Goal: Task Accomplishment & Management: Manage account settings

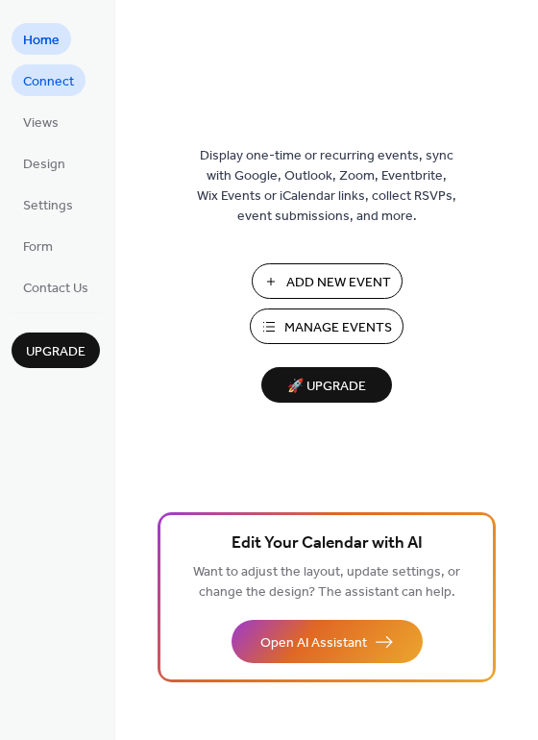
click at [38, 83] on span "Connect" at bounding box center [48, 82] width 51 height 20
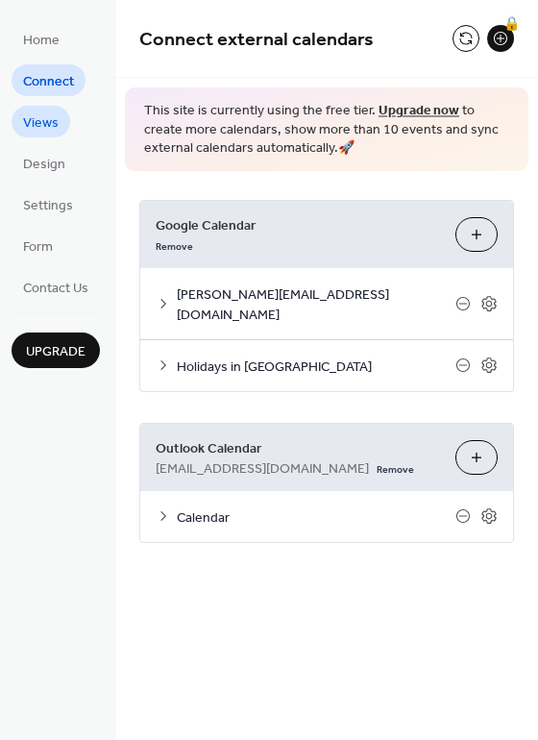
click at [47, 127] on span "Views" at bounding box center [41, 123] width 36 height 20
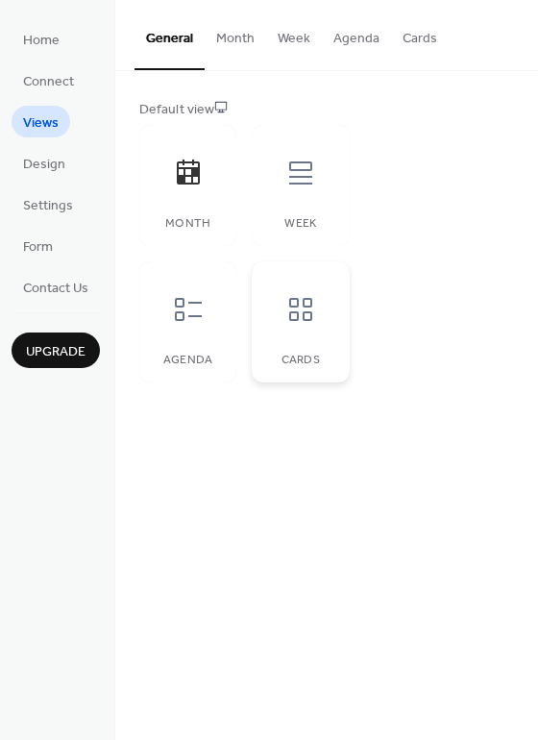
click at [296, 317] on icon at bounding box center [300, 309] width 23 height 23
click at [177, 306] on icon at bounding box center [188, 309] width 31 height 31
click at [294, 318] on icon at bounding box center [300, 309] width 31 height 31
click at [36, 161] on span "Design" at bounding box center [44, 165] width 42 height 20
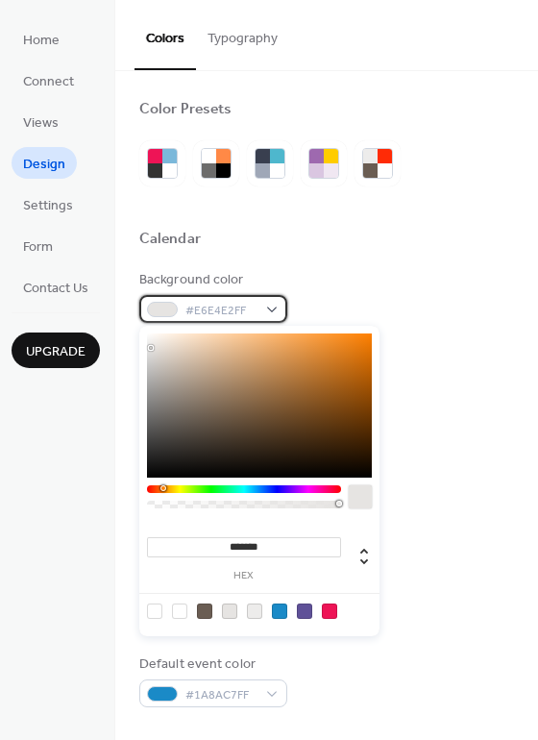
click at [268, 309] on div "#E6E4E2FF" at bounding box center [213, 309] width 148 height 28
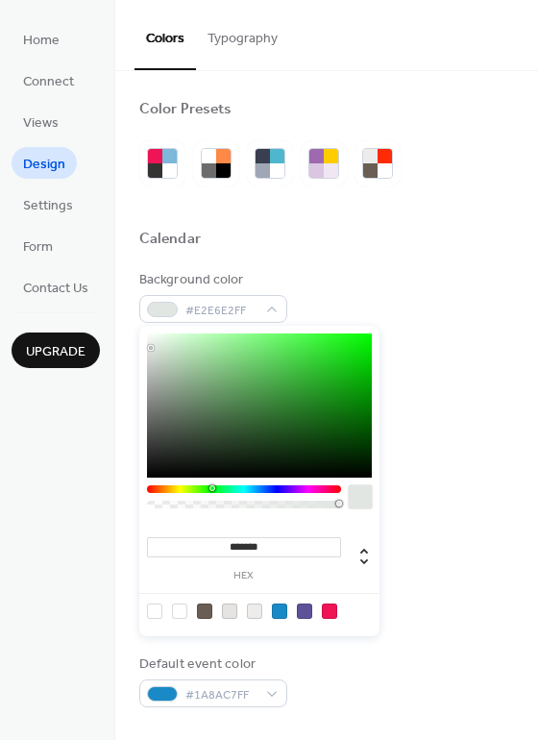
click at [209, 488] on div at bounding box center [244, 489] width 194 height 8
drag, startPoint x: 151, startPoint y: 342, endPoint x: 172, endPoint y: 327, distance: 26.1
click at [172, 327] on div "******* hex" at bounding box center [259, 481] width 240 height 310
drag, startPoint x: 171, startPoint y: 331, endPoint x: 158, endPoint y: 331, distance: 12.5
click at [158, 331] on div at bounding box center [159, 333] width 4 height 4
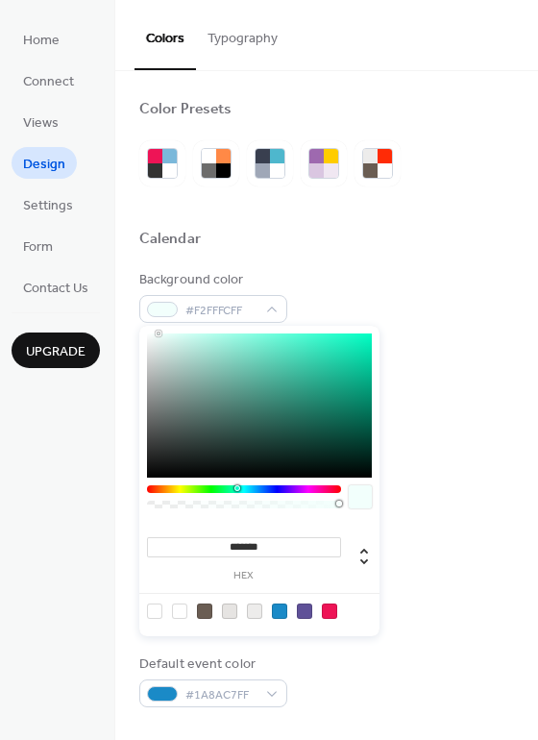
drag, startPoint x: 211, startPoint y: 485, endPoint x: 235, endPoint y: 484, distance: 24.0
click at [235, 484] on div "******* hex" at bounding box center [259, 481] width 240 height 310
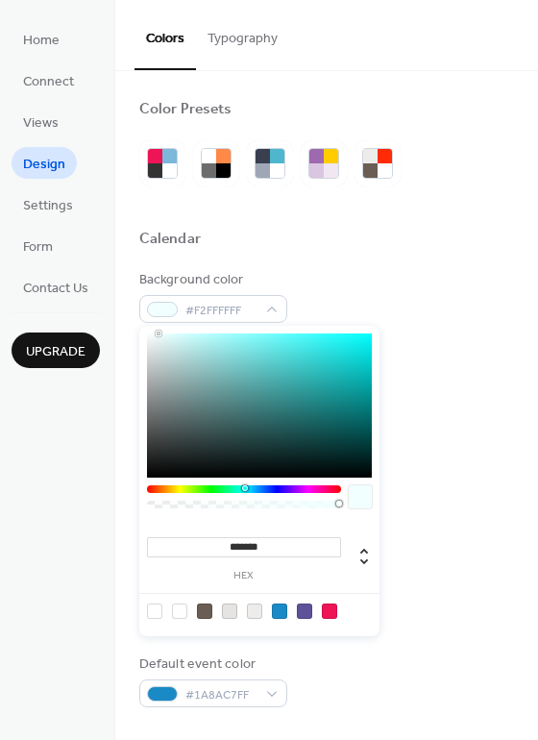
click at [244, 488] on div at bounding box center [245, 488] width 6 height 6
drag, startPoint x: 158, startPoint y: 333, endPoint x: 176, endPoint y: 330, distance: 17.5
click at [176, 330] on div "******* hex" at bounding box center [259, 481] width 240 height 310
type input "*******"
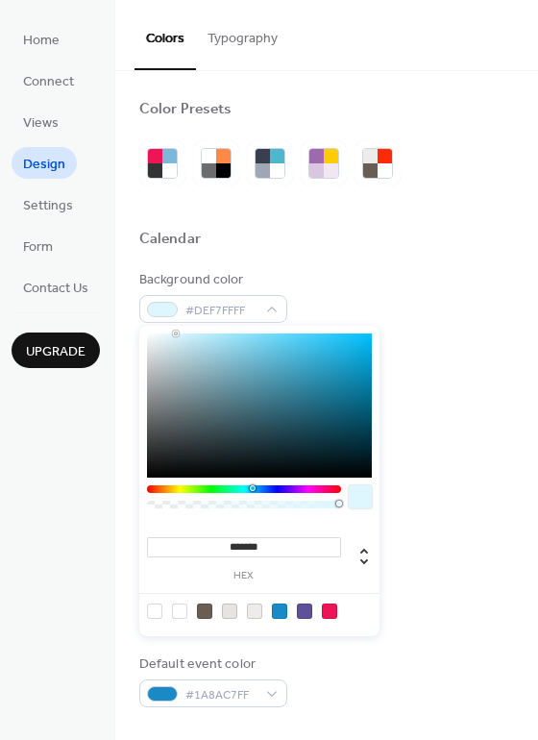
click at [252, 487] on div at bounding box center [253, 488] width 6 height 6
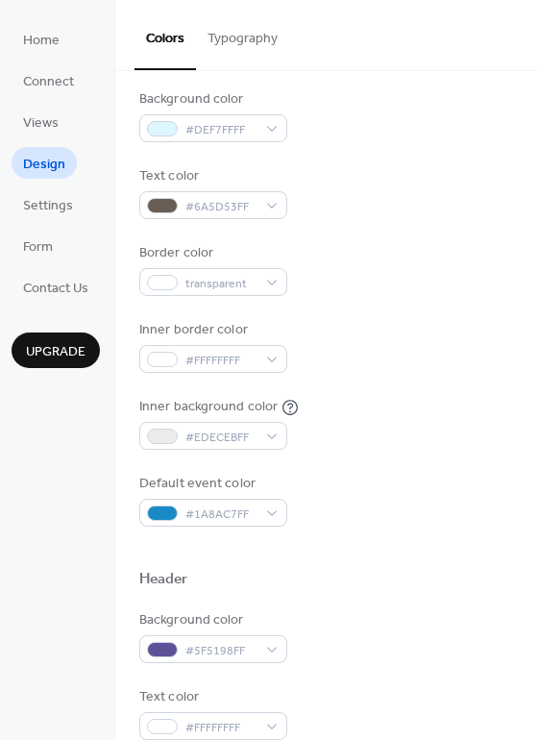
scroll to position [185, 0]
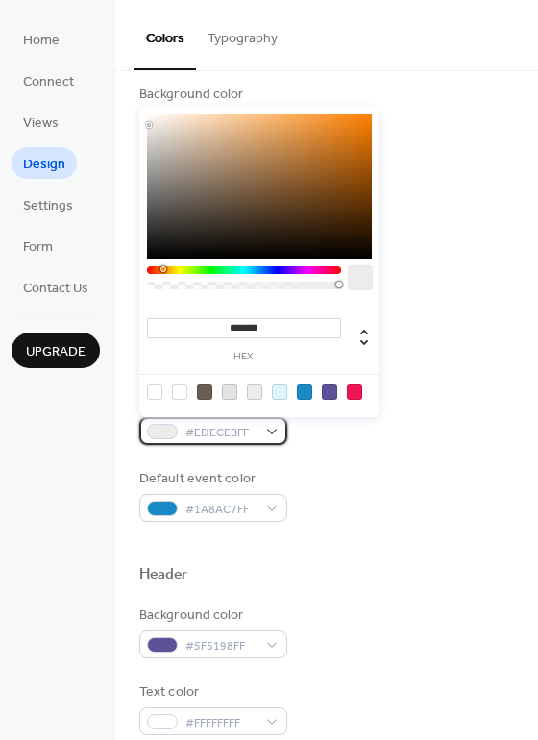
click at [272, 431] on div "#EDECEBFF" at bounding box center [213, 431] width 148 height 28
click at [152, 394] on div at bounding box center [154, 391] width 15 height 15
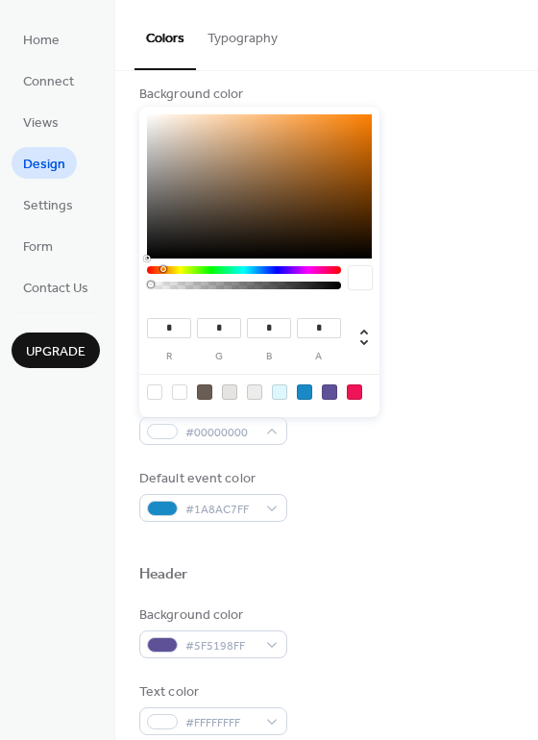
click at [157, 391] on div at bounding box center [154, 391] width 15 height 15
click at [158, 391] on div at bounding box center [154, 391] width 15 height 15
click at [155, 388] on div at bounding box center [154, 391] width 15 height 15
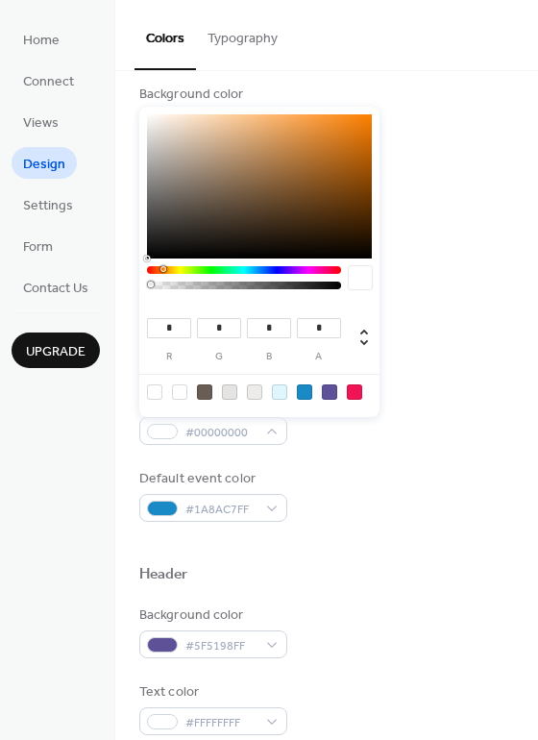
click at [154, 392] on div at bounding box center [154, 391] width 15 height 15
type input "***"
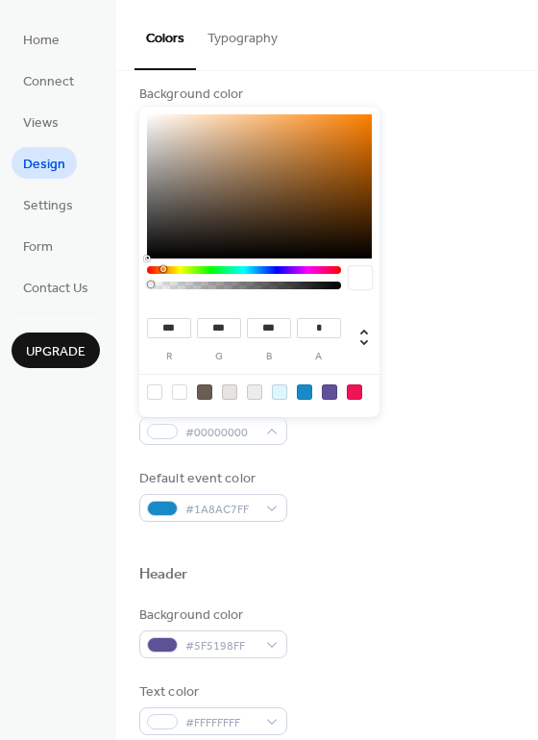
type input "***"
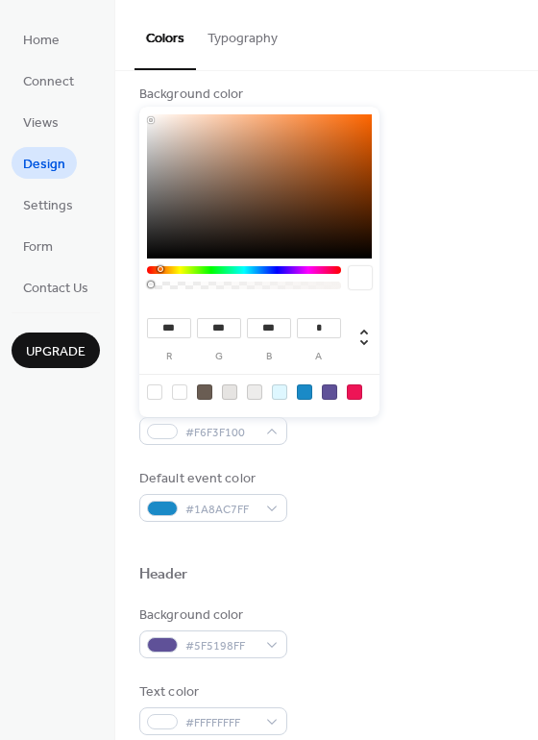
type input "***"
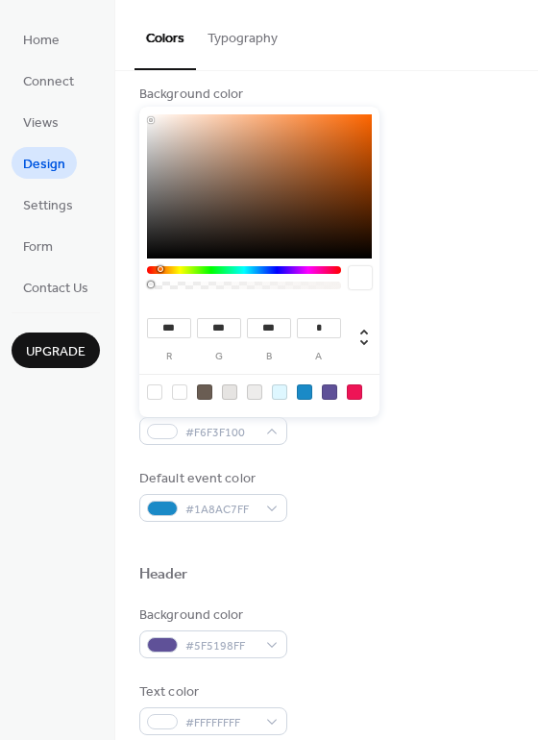
type input "***"
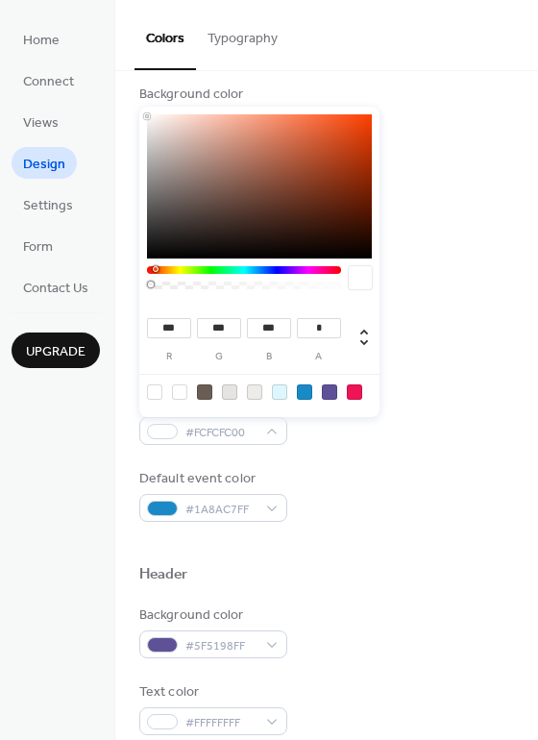
type input "***"
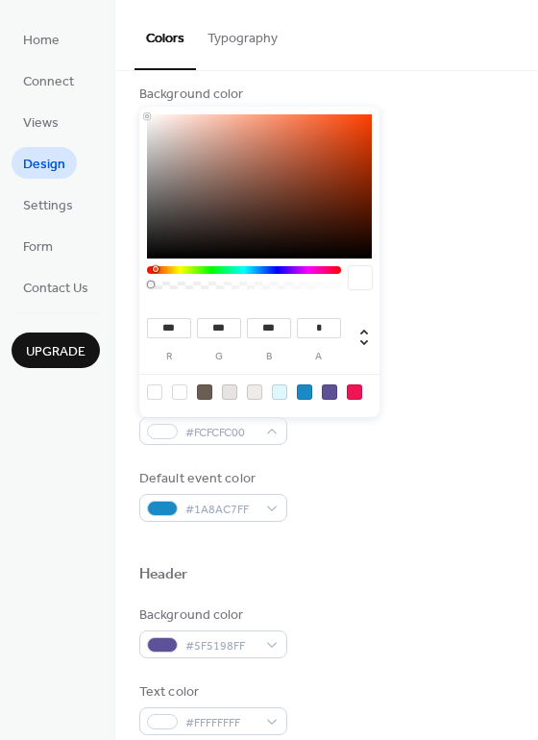
type input "***"
drag, startPoint x: 151, startPoint y: 120, endPoint x: 134, endPoint y: 109, distance: 20.0
click at [134, 109] on body "Home Connect Views Design Settings Form Contact Us Upgrade Design Upgrade Color…" at bounding box center [269, 370] width 538 height 740
click at [443, 343] on div "Inner border color #FFFFFFFF" at bounding box center [326, 341] width 375 height 53
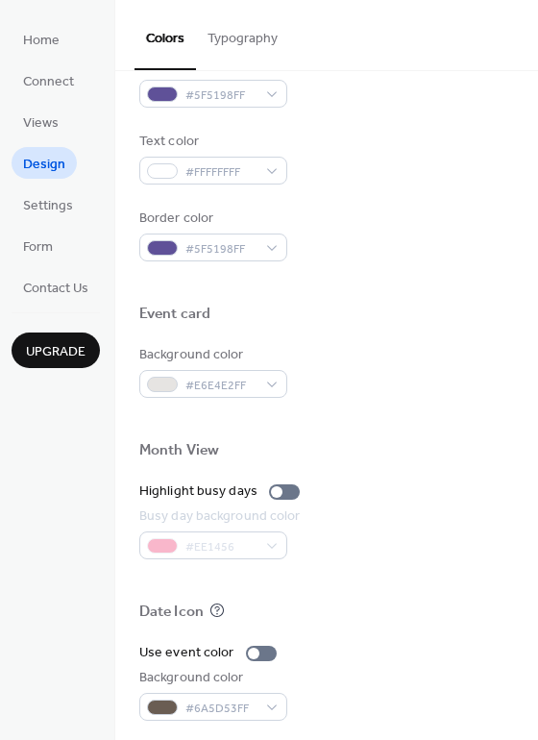
scroll to position [821, 0]
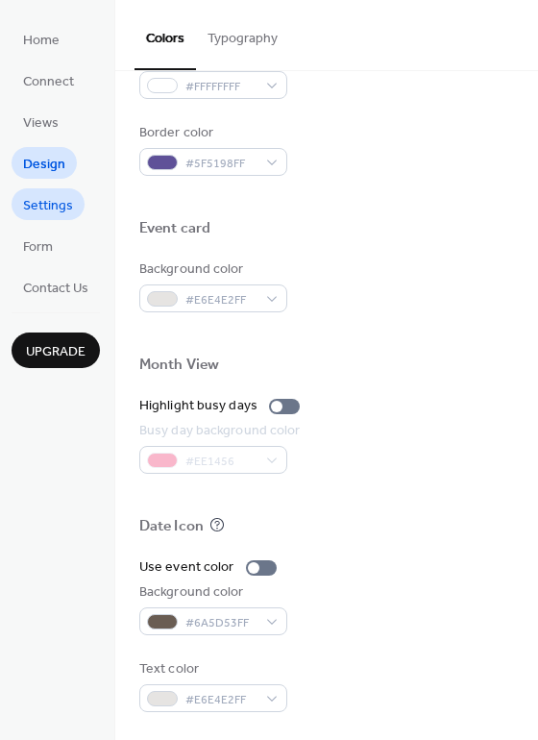
click at [43, 208] on span "Settings" at bounding box center [48, 206] width 50 height 20
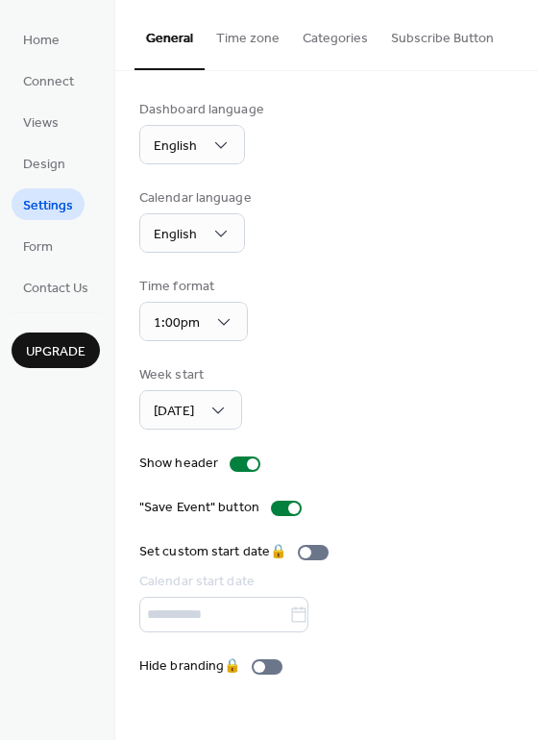
click at [252, 41] on button "Time zone" at bounding box center [248, 34] width 86 height 68
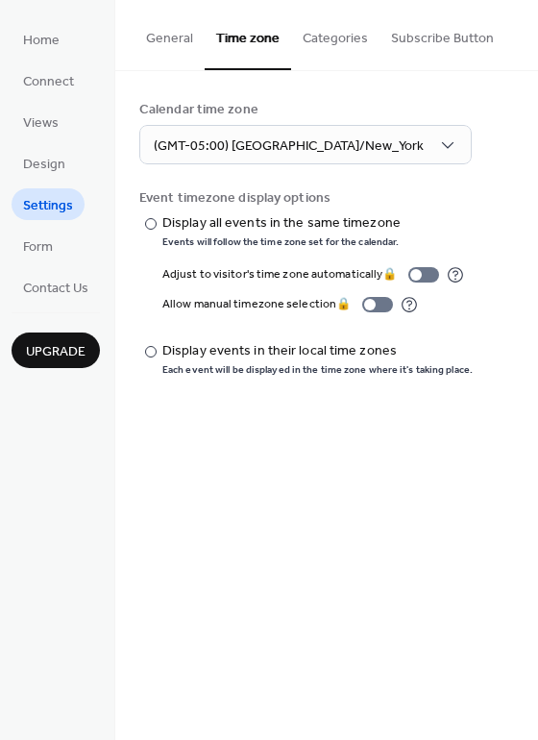
click at [324, 42] on button "Categories" at bounding box center [335, 34] width 88 height 68
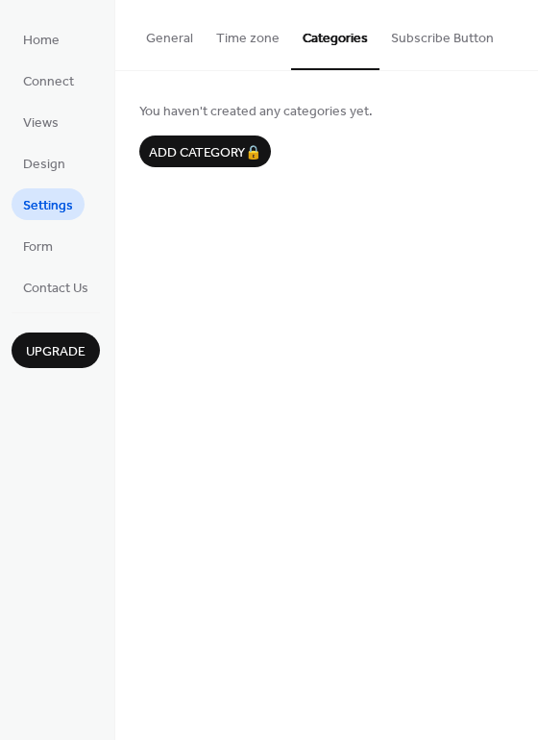
click at [434, 44] on button "Subscribe Button" at bounding box center [442, 34] width 126 height 68
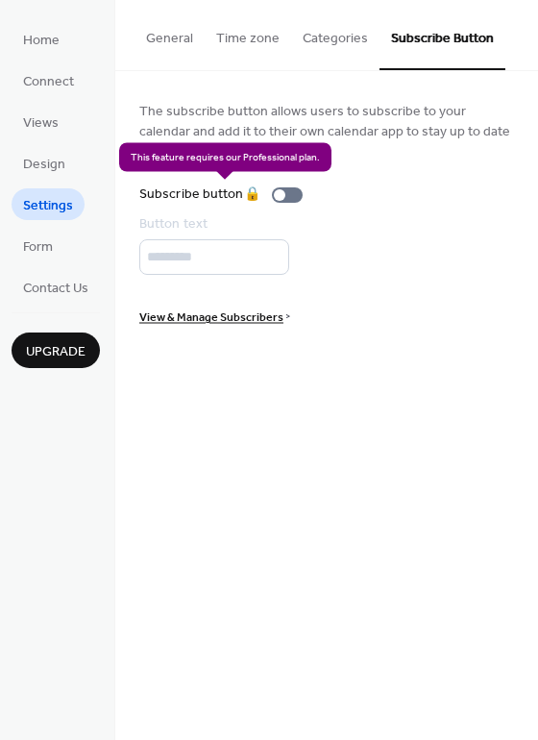
click at [280, 194] on div "Subscribe button 🔒" at bounding box center [224, 194] width 171 height 20
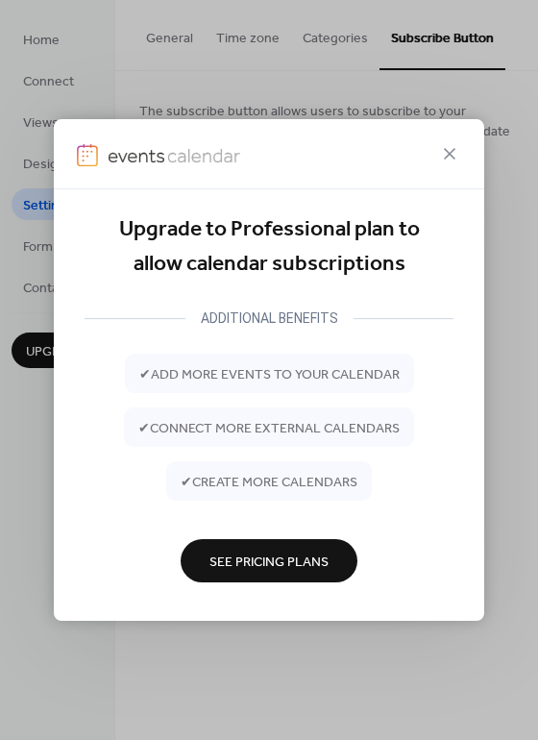
click at [286, 553] on span "See Pricing Plans" at bounding box center [268, 561] width 119 height 20
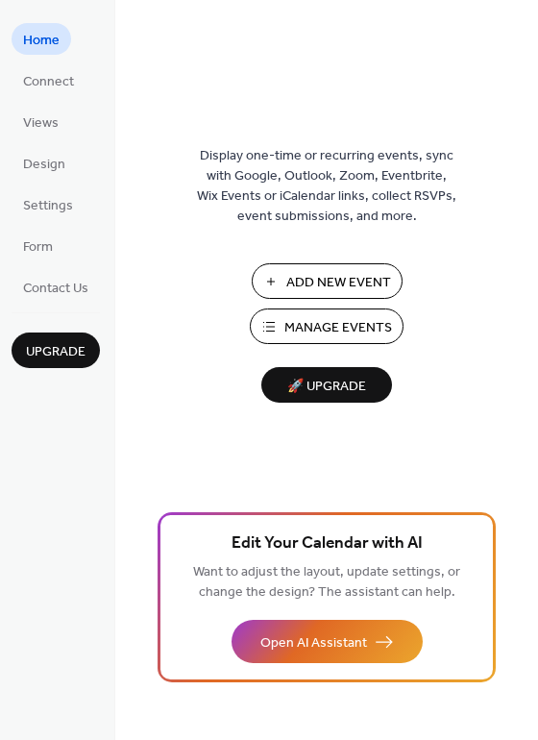
click at [336, 319] on span "Manage Events" at bounding box center [338, 328] width 108 height 20
click at [57, 161] on span "Design" at bounding box center [44, 165] width 42 height 20
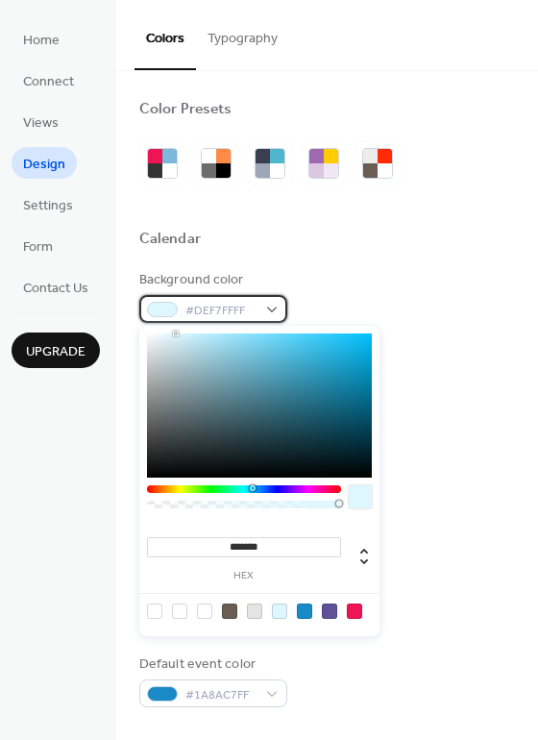
click at [234, 308] on span "#DEF7FFFF" at bounding box center [220, 311] width 71 height 20
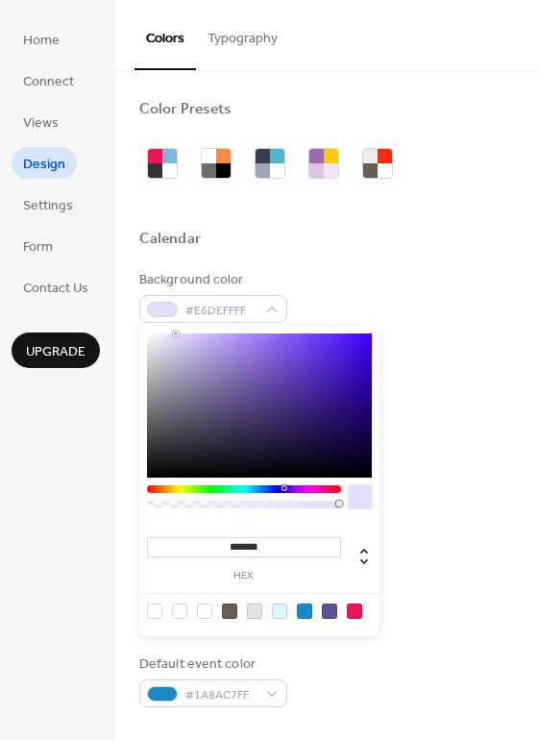
drag, startPoint x: 255, startPoint y: 490, endPoint x: 284, endPoint y: 487, distance: 29.0
click at [284, 487] on div at bounding box center [286, 488] width 6 height 6
type input "*******"
click at [169, 333] on div at bounding box center [169, 333] width 4 height 4
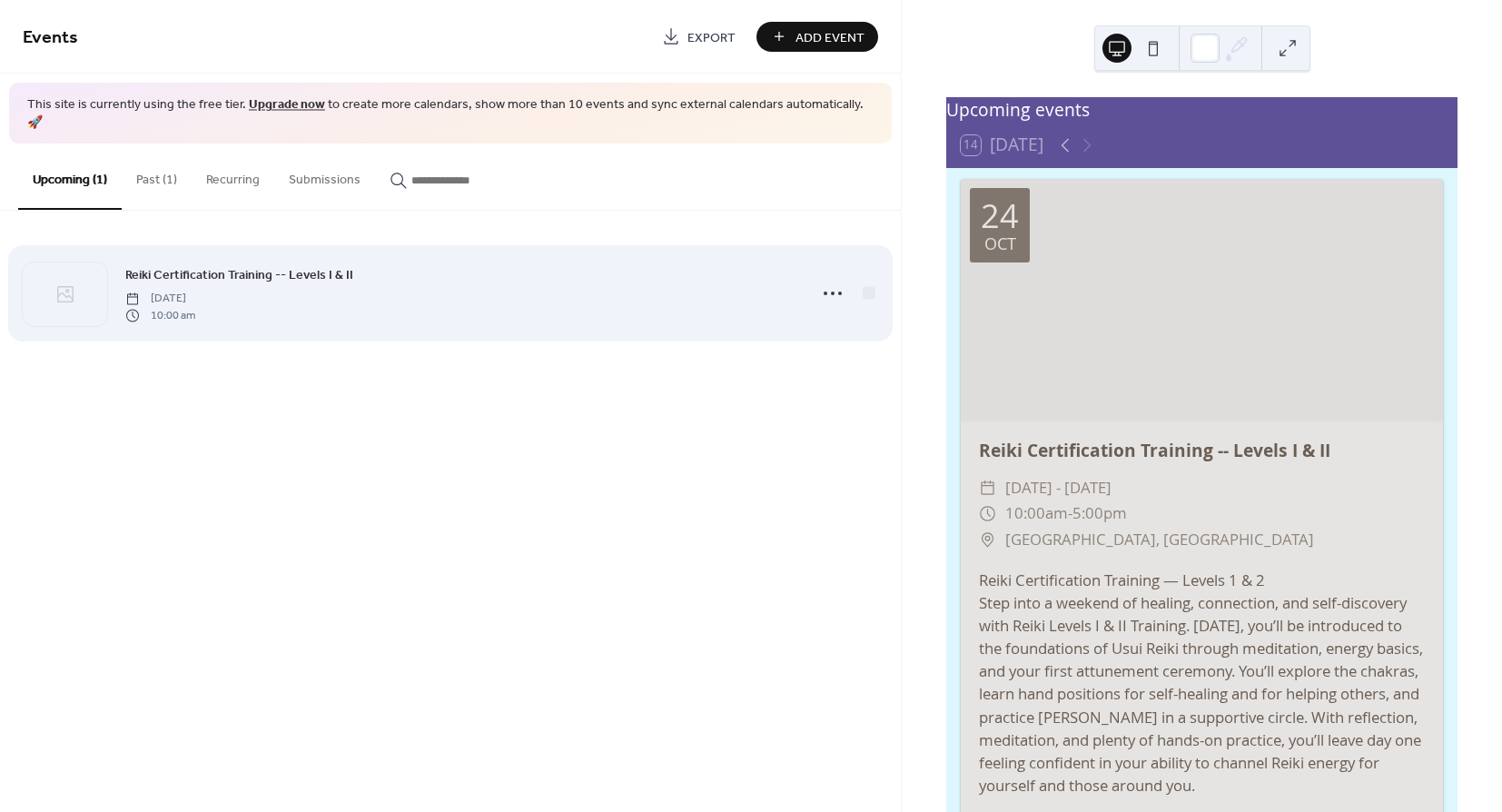
click at [373, 265] on div "Reiki Certification Training -- Levels I & II [DATE] 10:00 am" at bounding box center [461, 293] width 671 height 58
click at [837, 279] on icon at bounding box center [832, 293] width 29 height 29
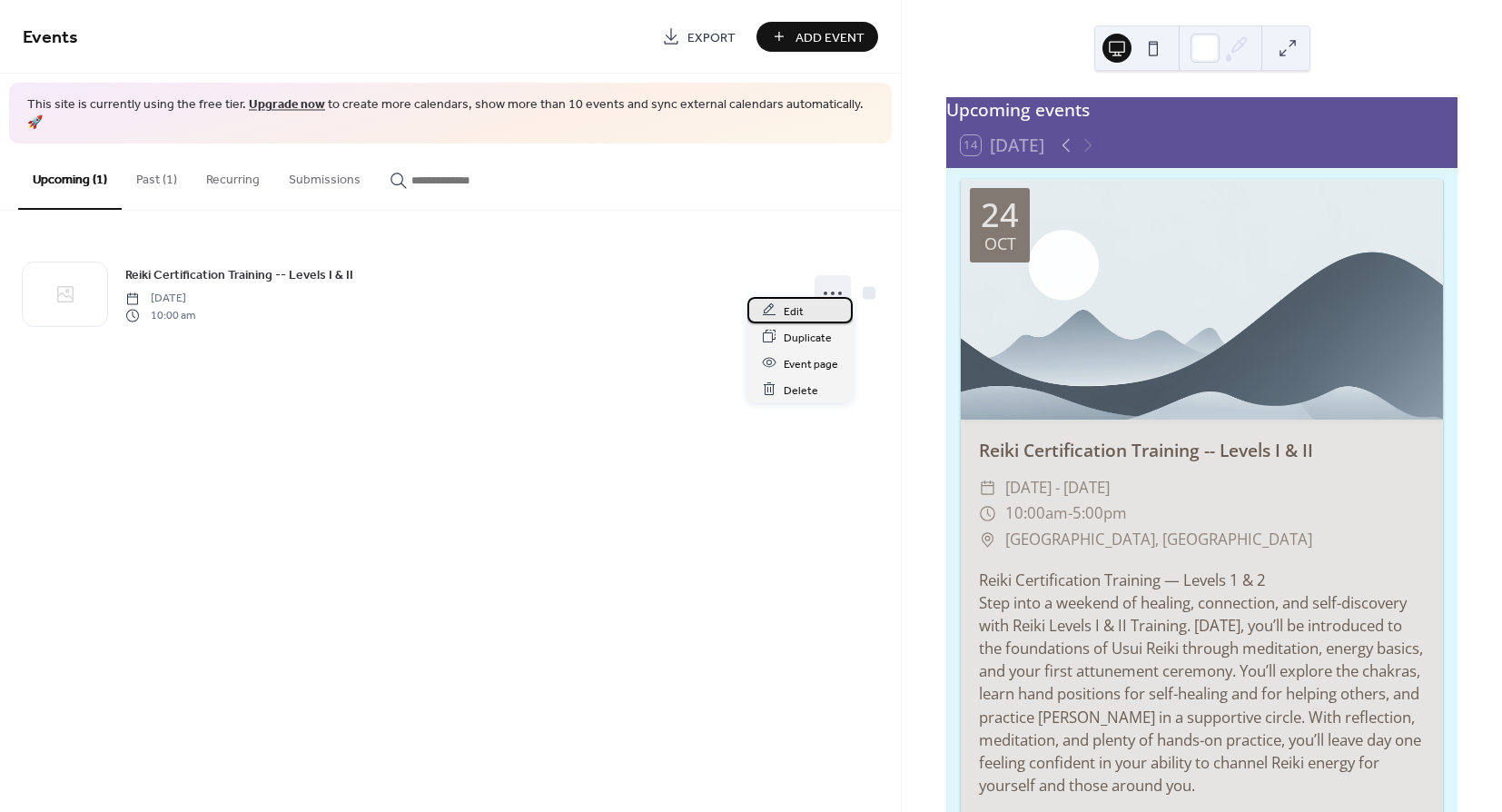
click at [808, 310] on div "Edit" at bounding box center [800, 310] width 105 height 26
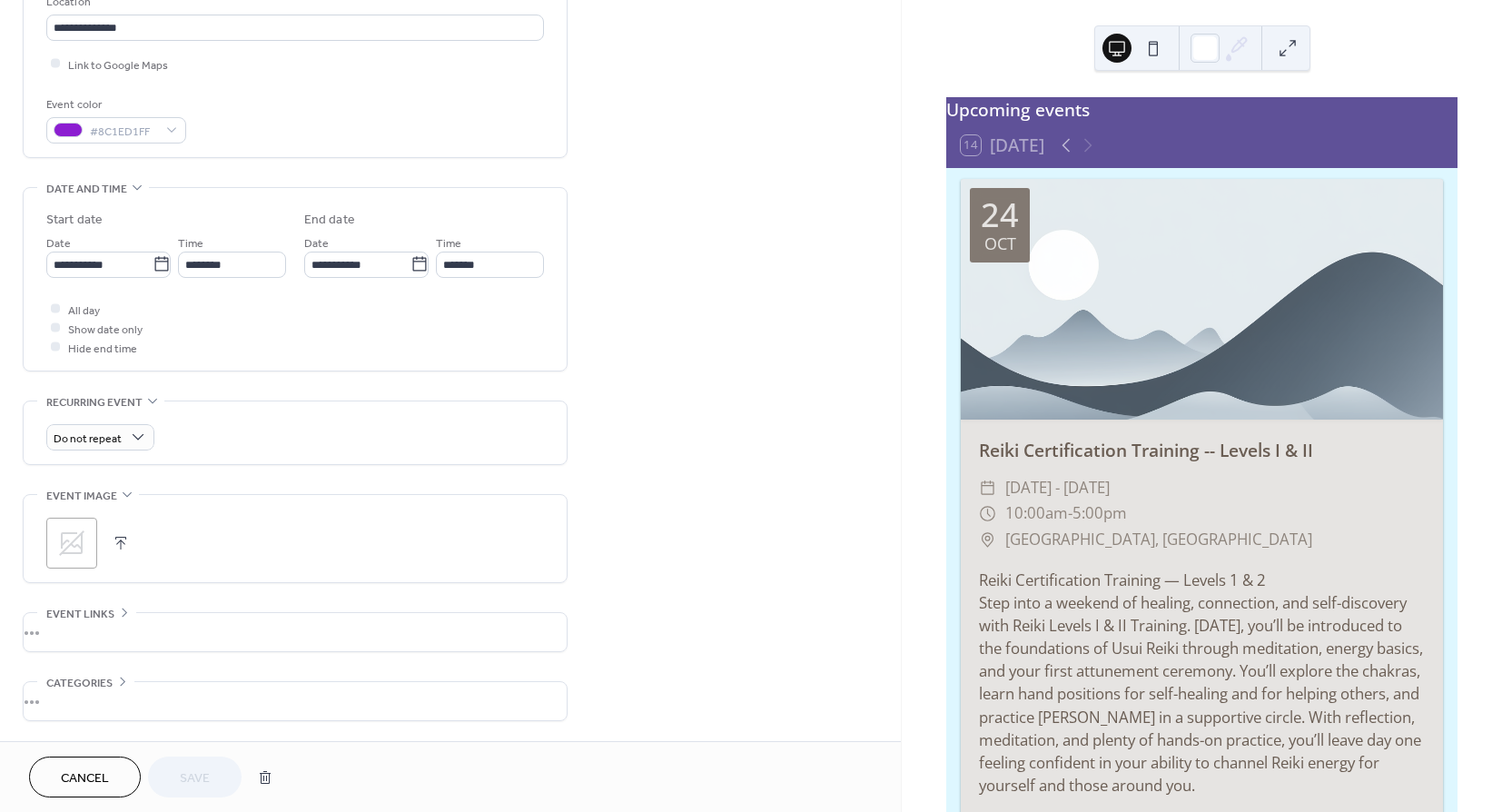
scroll to position [405, 0]
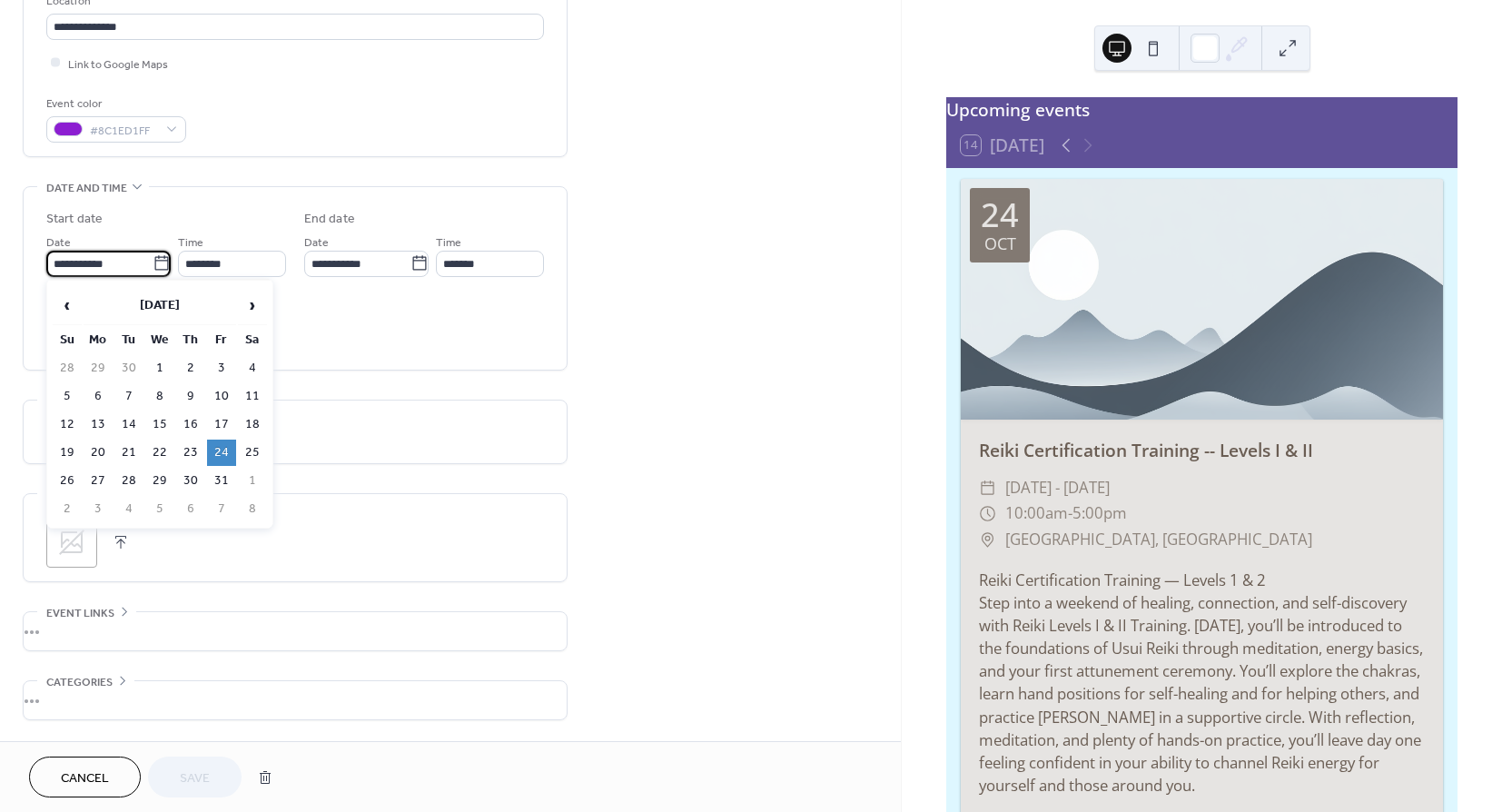
click at [116, 267] on input "**********" at bounding box center [99, 264] width 106 height 26
click at [341, 415] on div "Do not repeat" at bounding box center [295, 432] width 497 height 62
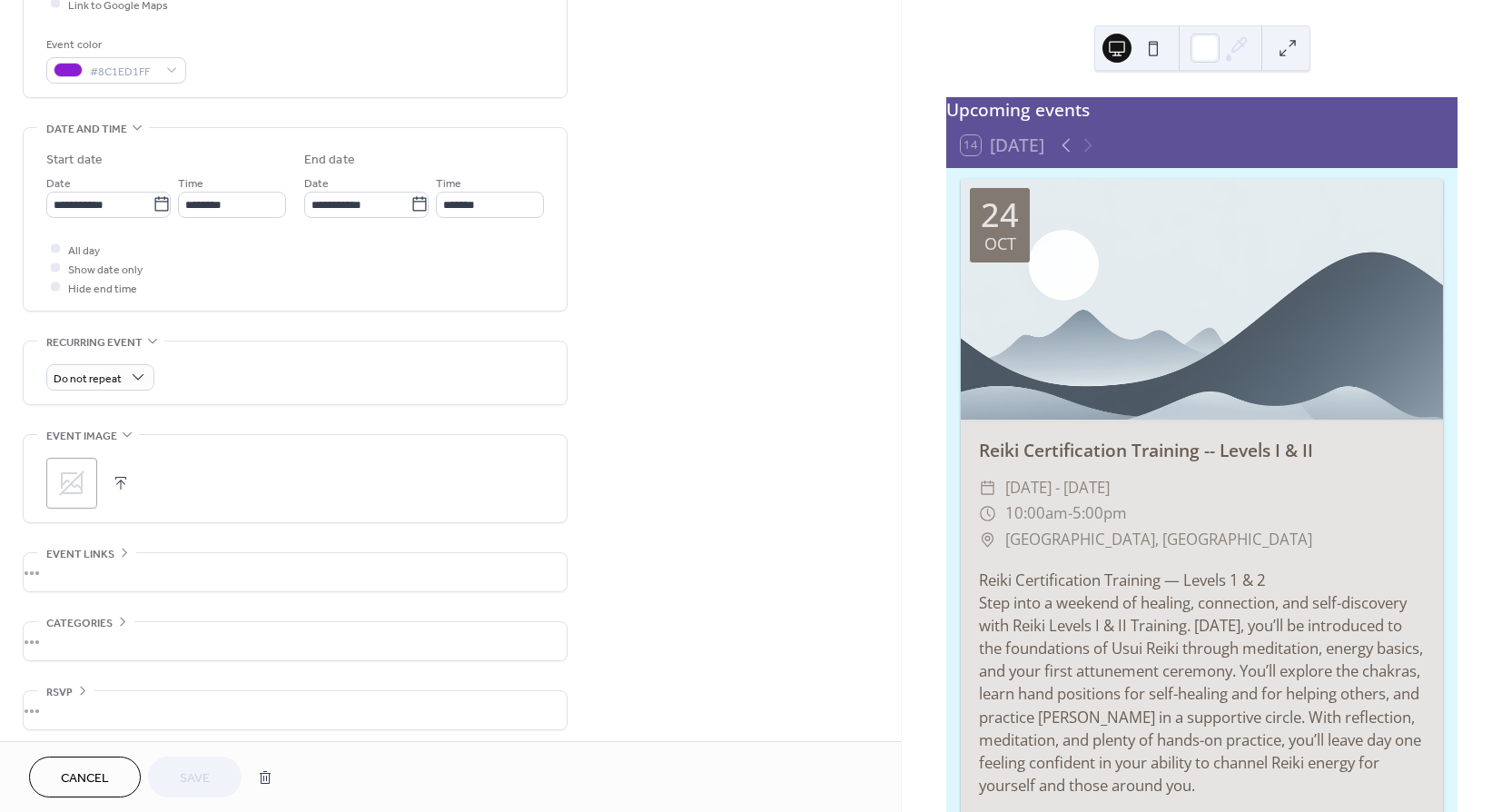
scroll to position [468, 0]
click at [66, 473] on icon at bounding box center [71, 479] width 26 height 26
click at [200, 780] on div "Cancel Save" at bounding box center [155, 776] width 252 height 41
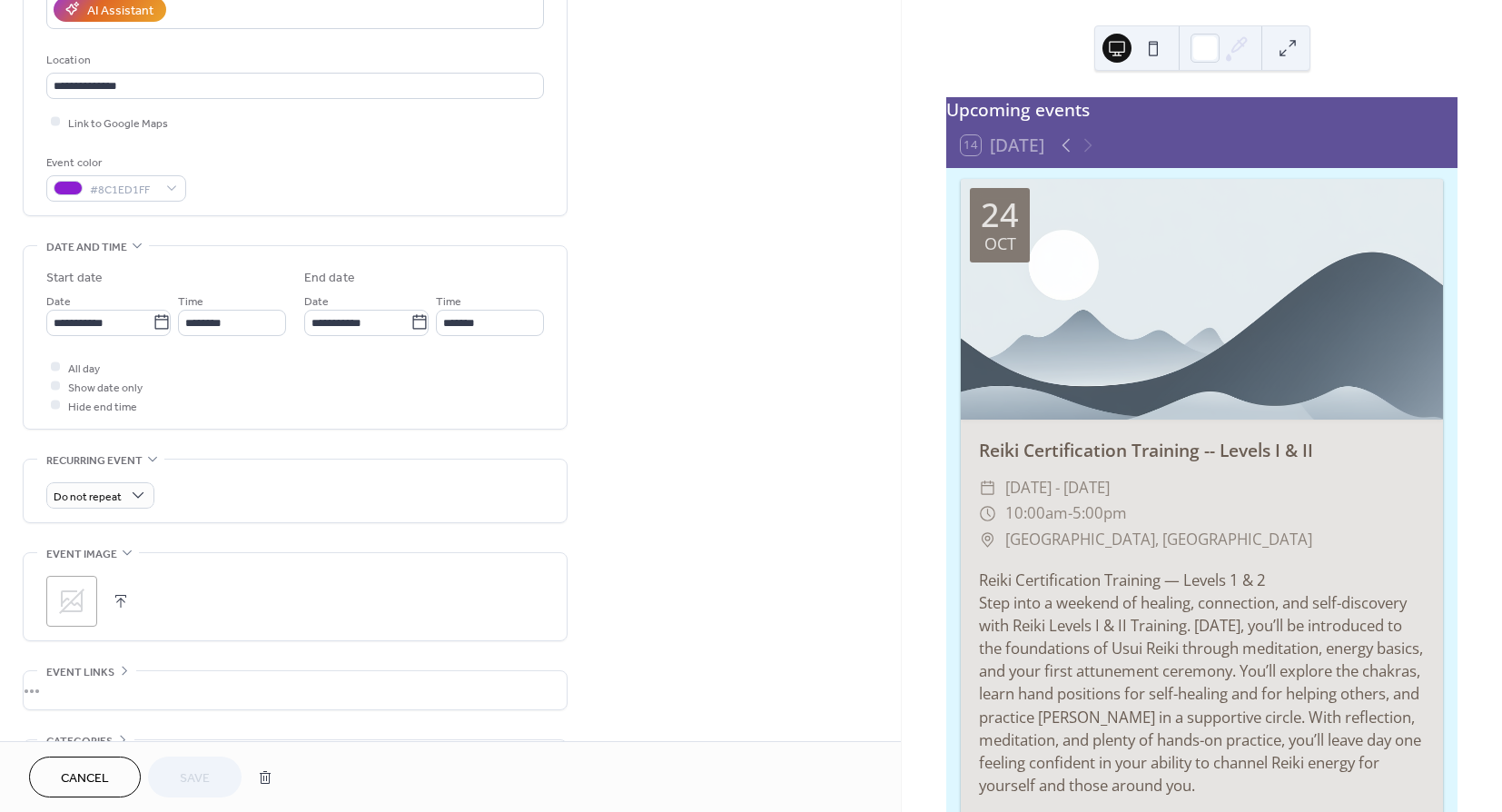
scroll to position [0, 0]
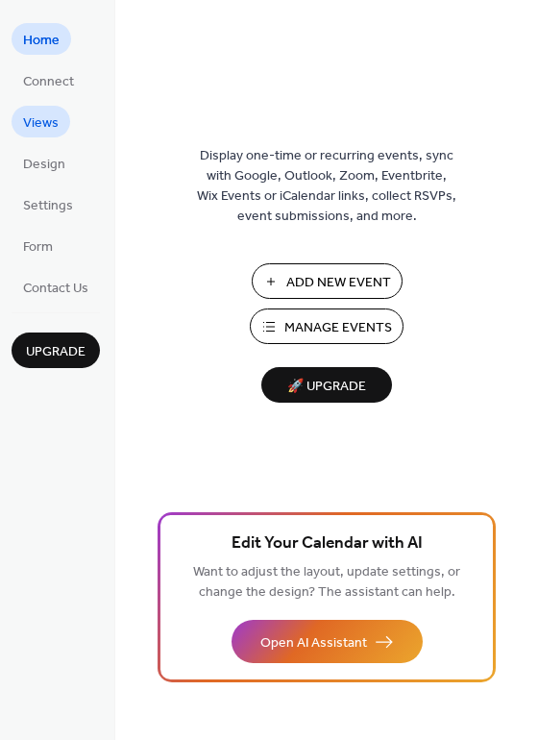
click at [49, 121] on span "Views" at bounding box center [41, 123] width 36 height 20
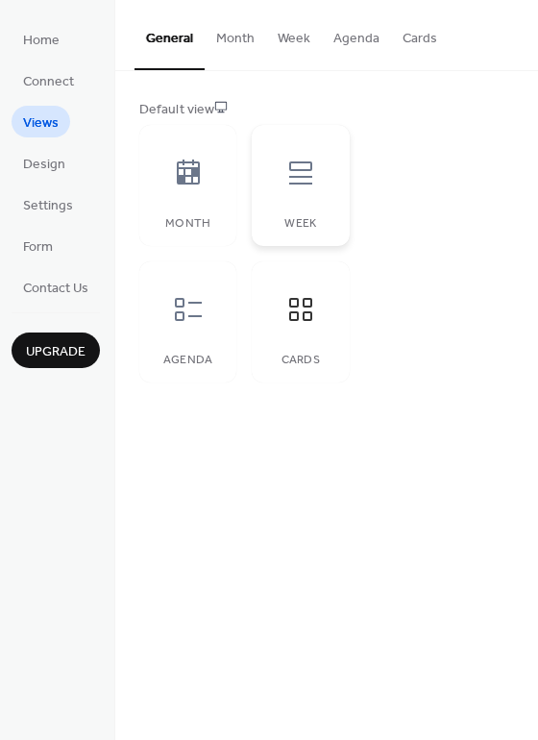
click at [303, 169] on icon at bounding box center [300, 172] width 23 height 23
click at [191, 307] on icon at bounding box center [188, 309] width 31 height 31
click at [297, 310] on icon at bounding box center [300, 309] width 31 height 31
click at [233, 37] on button "Month" at bounding box center [235, 34] width 61 height 68
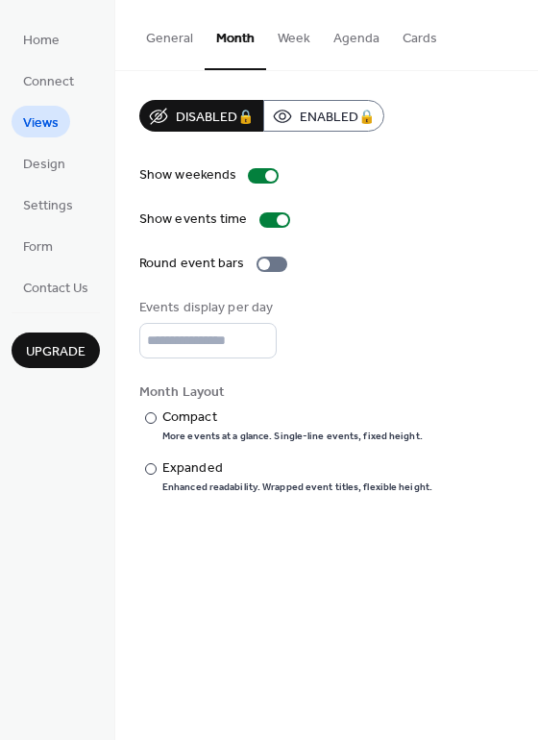
click at [176, 37] on button "General" at bounding box center [169, 34] width 70 height 68
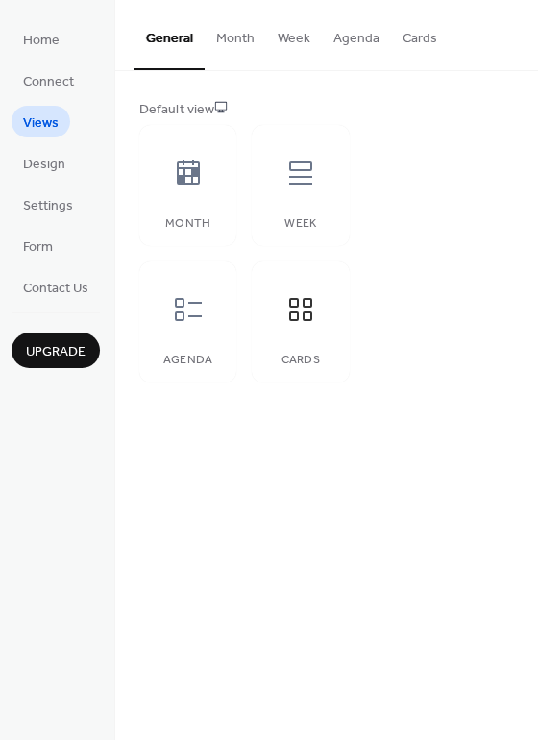
click at [162, 37] on button "General" at bounding box center [169, 35] width 70 height 70
click at [191, 163] on icon at bounding box center [188, 173] width 31 height 31
click at [231, 39] on button "Month" at bounding box center [235, 34] width 61 height 68
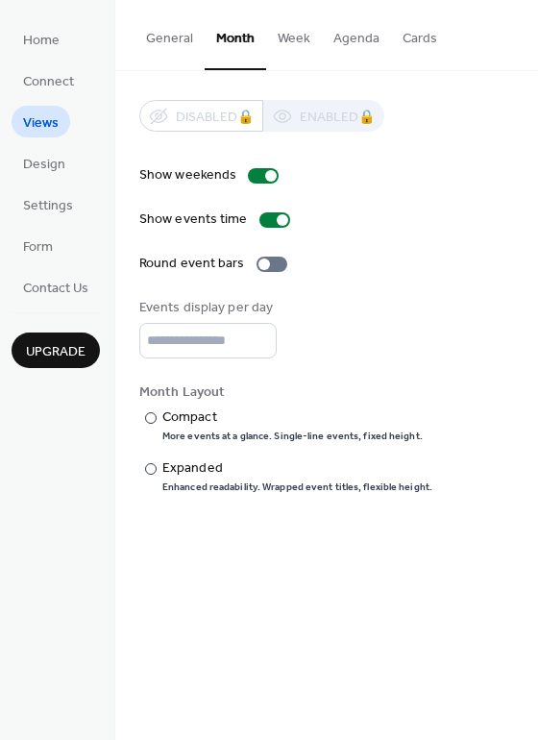
click at [296, 37] on button "Week" at bounding box center [294, 34] width 56 height 68
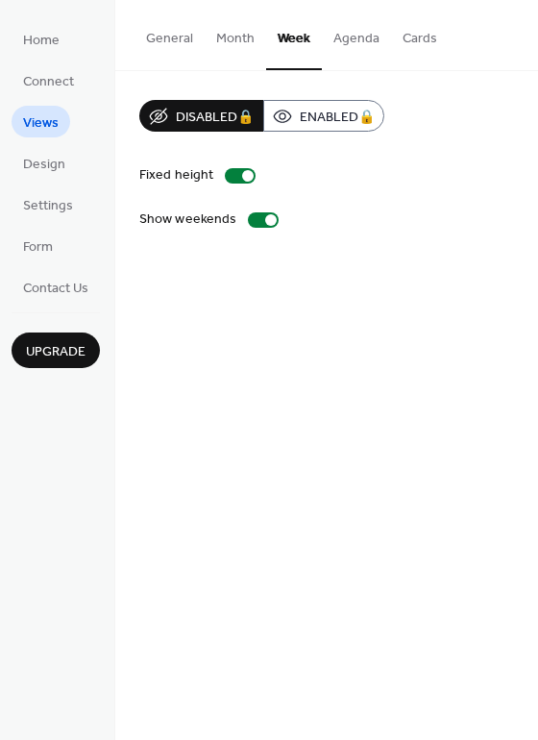
click at [356, 44] on button "Agenda" at bounding box center [356, 34] width 69 height 68
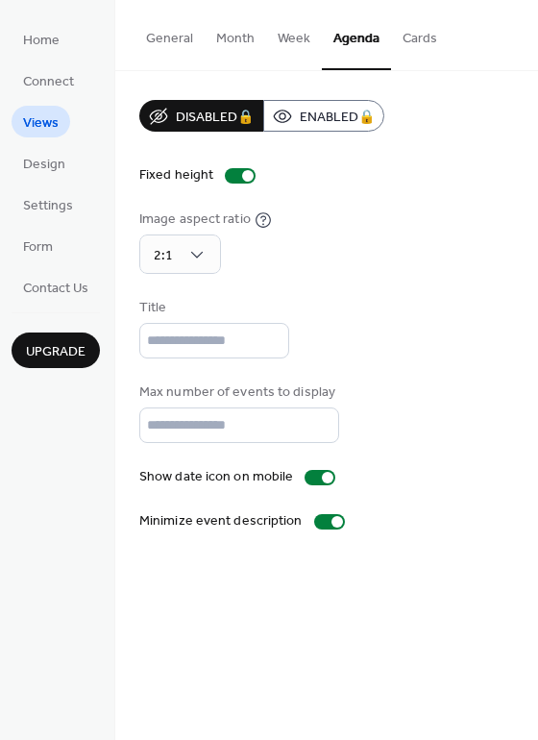
click at [422, 41] on button "Cards" at bounding box center [420, 34] width 58 height 68
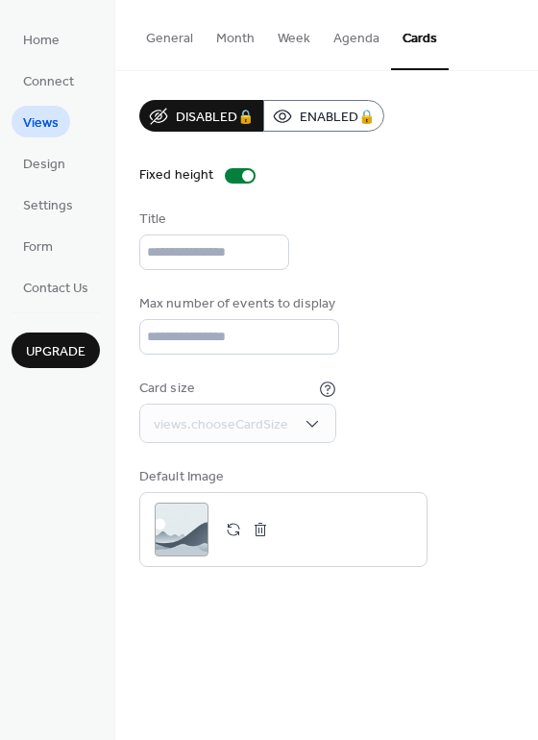
click at [231, 36] on button "Month" at bounding box center [235, 34] width 61 height 68
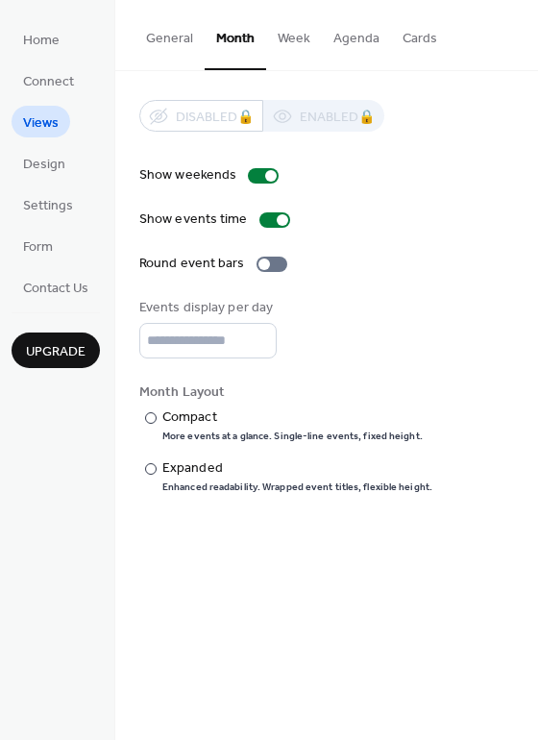
click at [164, 36] on button "General" at bounding box center [169, 34] width 70 height 68
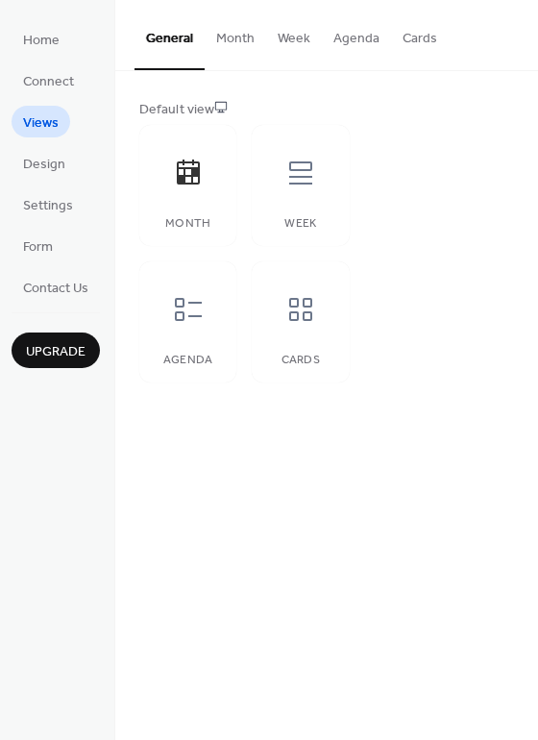
click at [186, 176] on icon at bounding box center [188, 173] width 31 height 31
